Goal: Transaction & Acquisition: Purchase product/service

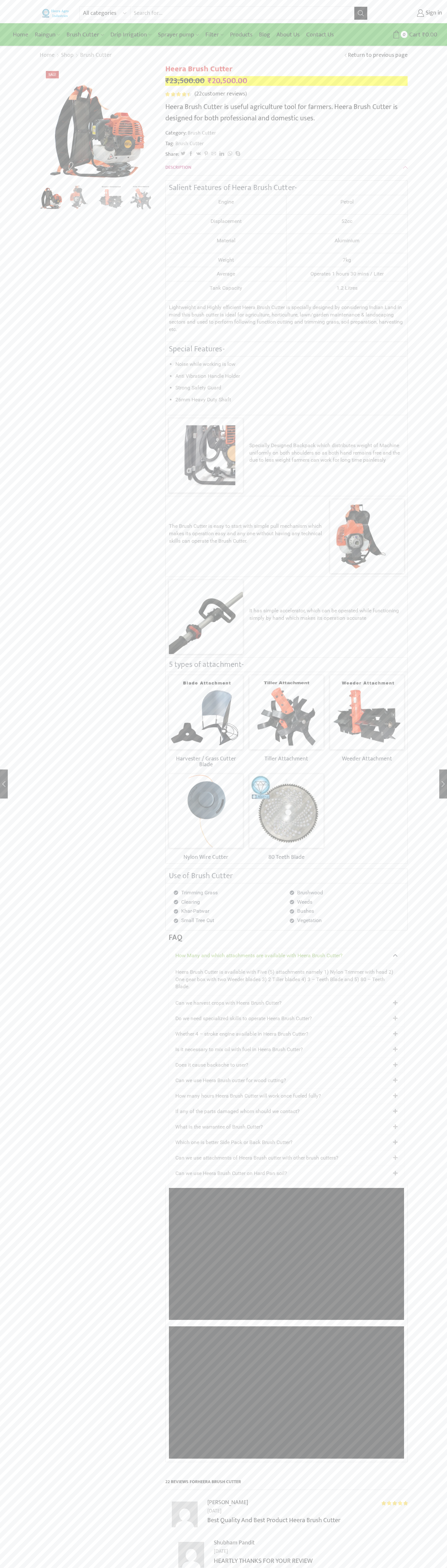
click at [273, 30] on link "Blog" at bounding box center [264, 35] width 18 height 15
click at [410, 13] on link "Sign in" at bounding box center [409, 13] width 65 height 12
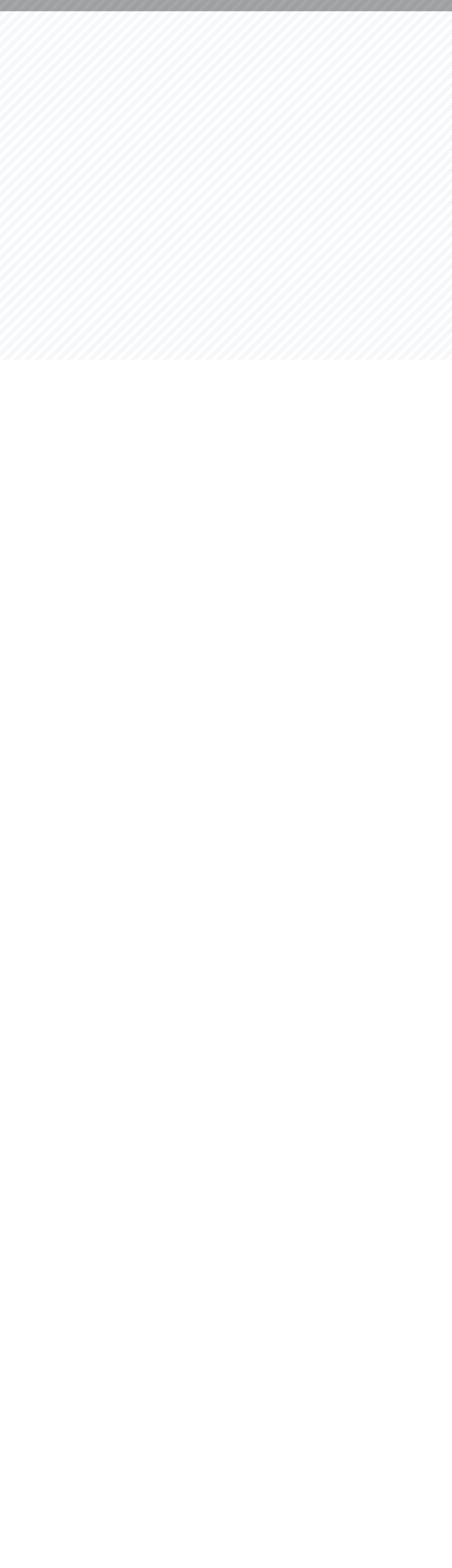
click at [90, 12] on html at bounding box center [226, 5] width 452 height 12
click at [432, 12] on html at bounding box center [226, 5] width 452 height 12
click at [161, 12] on html at bounding box center [226, 5] width 452 height 12
click at [26, 12] on html at bounding box center [226, 5] width 452 height 12
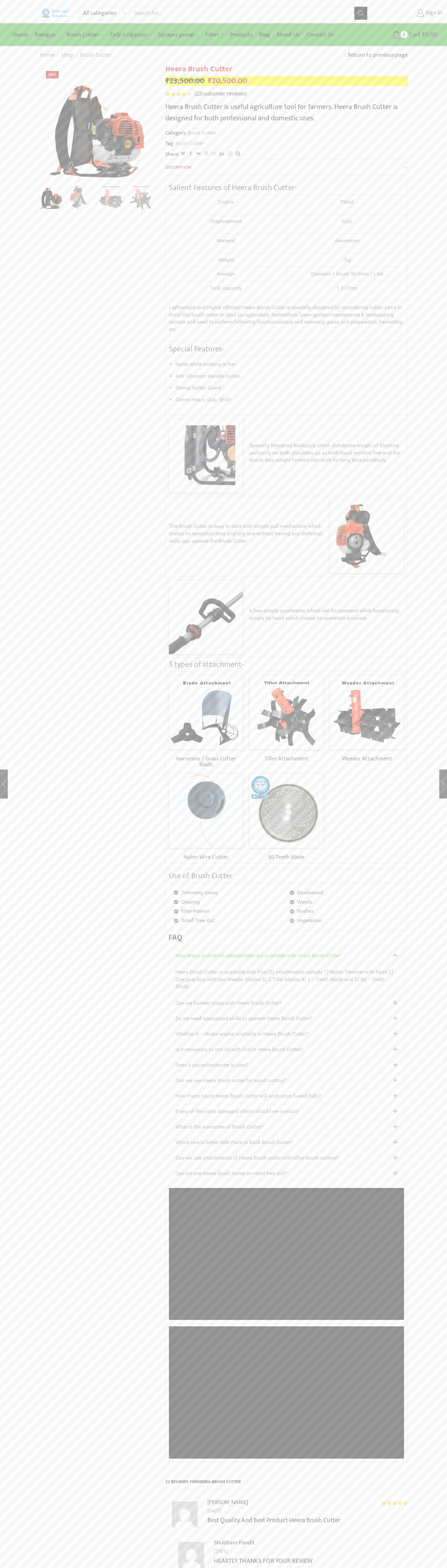
click at [410, 13] on link "Sign in" at bounding box center [409, 13] width 65 height 12
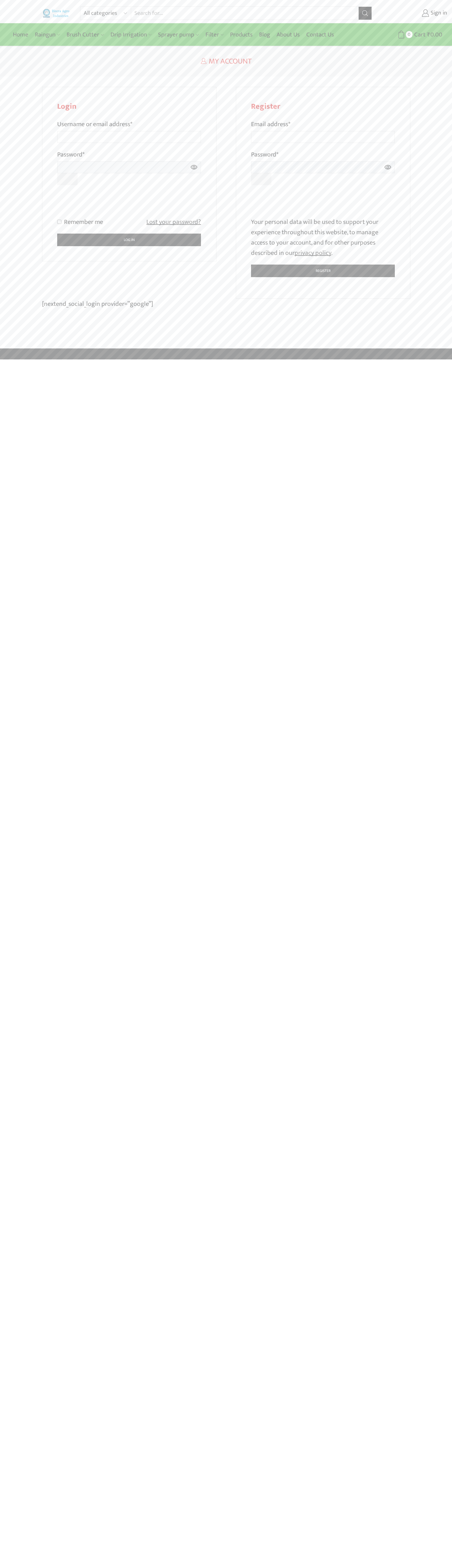
click at [394, 192] on div at bounding box center [323, 204] width 144 height 25
